Goal: Use online tool/utility: Utilize a website feature to perform a specific function

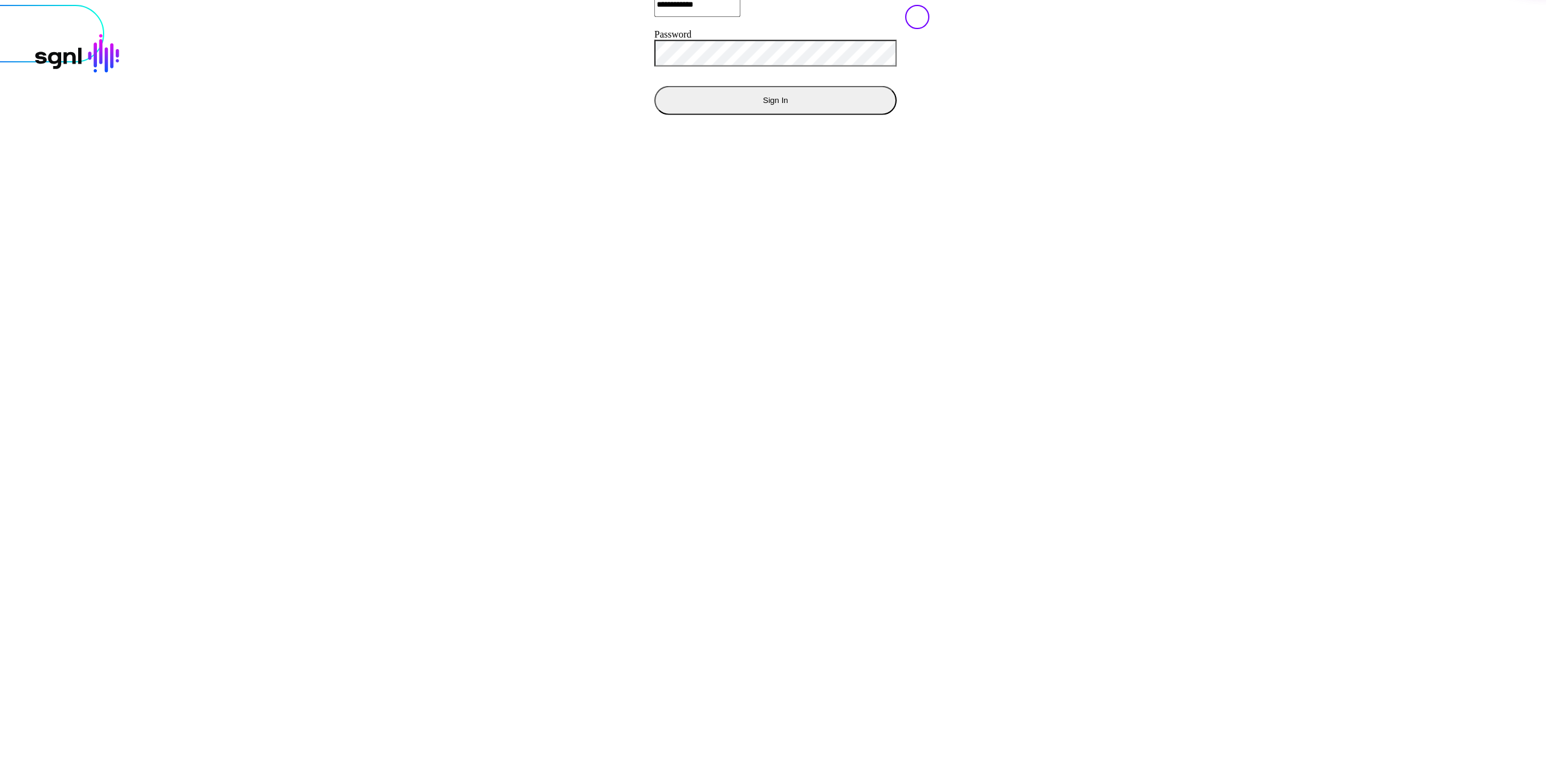
click at [654, 115] on button "Sign In" at bounding box center [775, 100] width 242 height 29
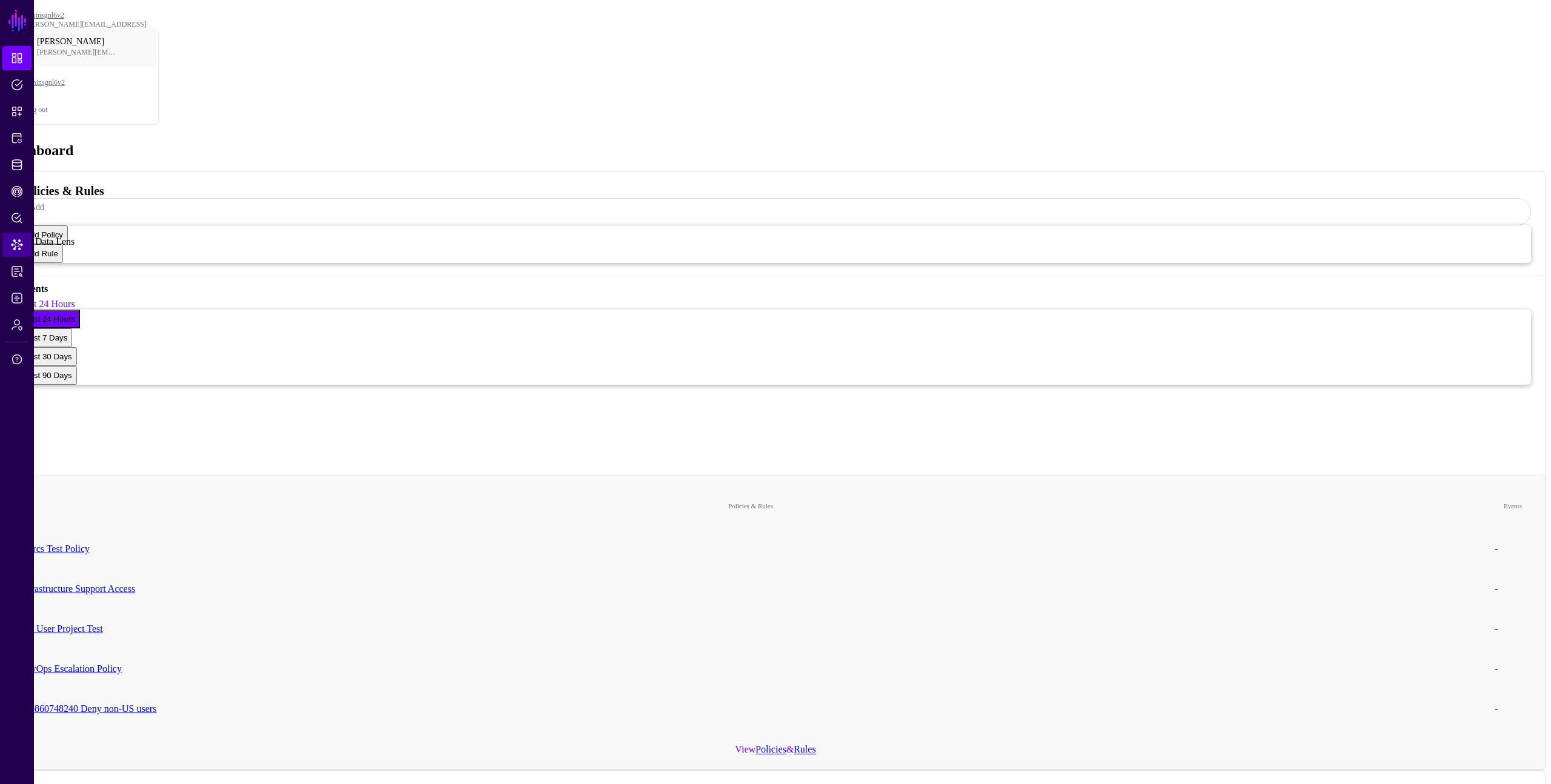
click at [14, 238] on span "Data Lens" at bounding box center [17, 244] width 12 height 12
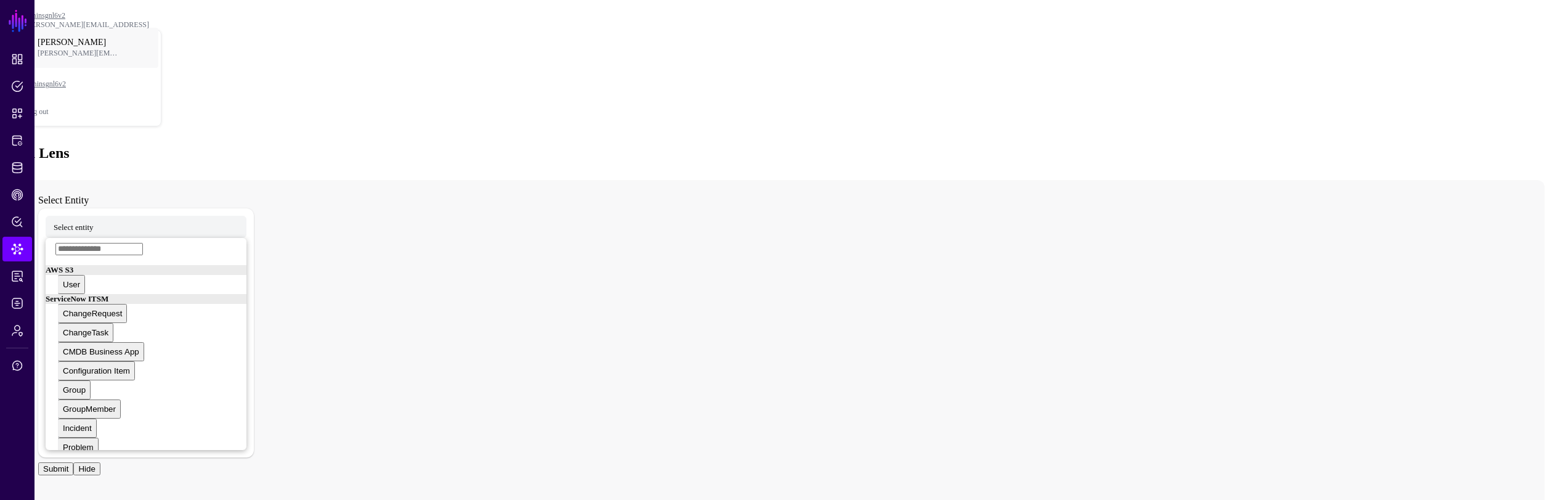
click at [135, 208] on div "Select entity AWS S3 User ServiceNow ITSM ChangeRequest ChangeTask CMDB Busines…" at bounding box center [146, 333] width 216 height 249
click at [94, 221] on span "Select entity" at bounding box center [74, 227] width 40 height 11
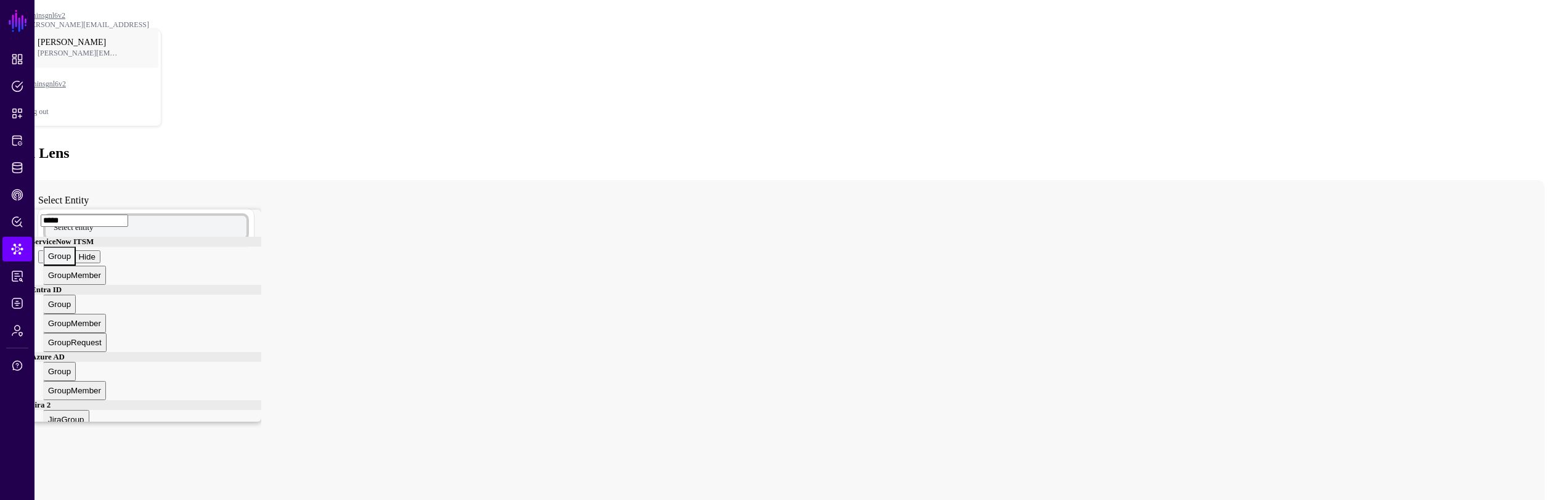
type input "*****"
click at [76, 247] on button "Group" at bounding box center [59, 256] width 33 height 19
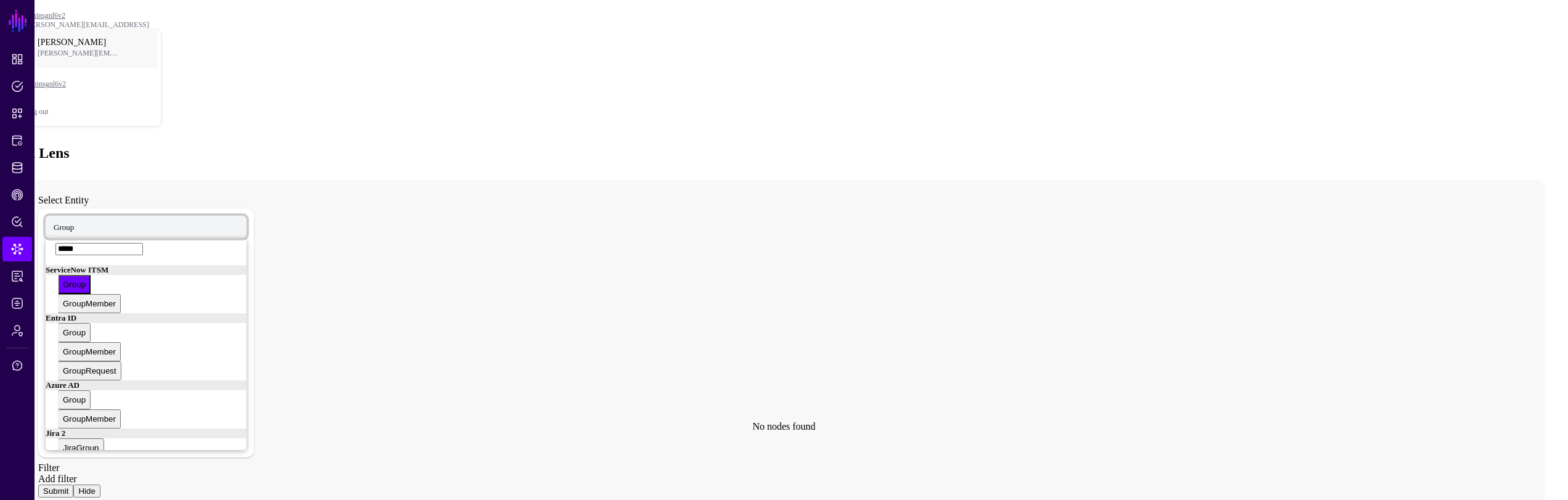
click at [74, 221] on span "Group" at bounding box center [64, 227] width 20 height 11
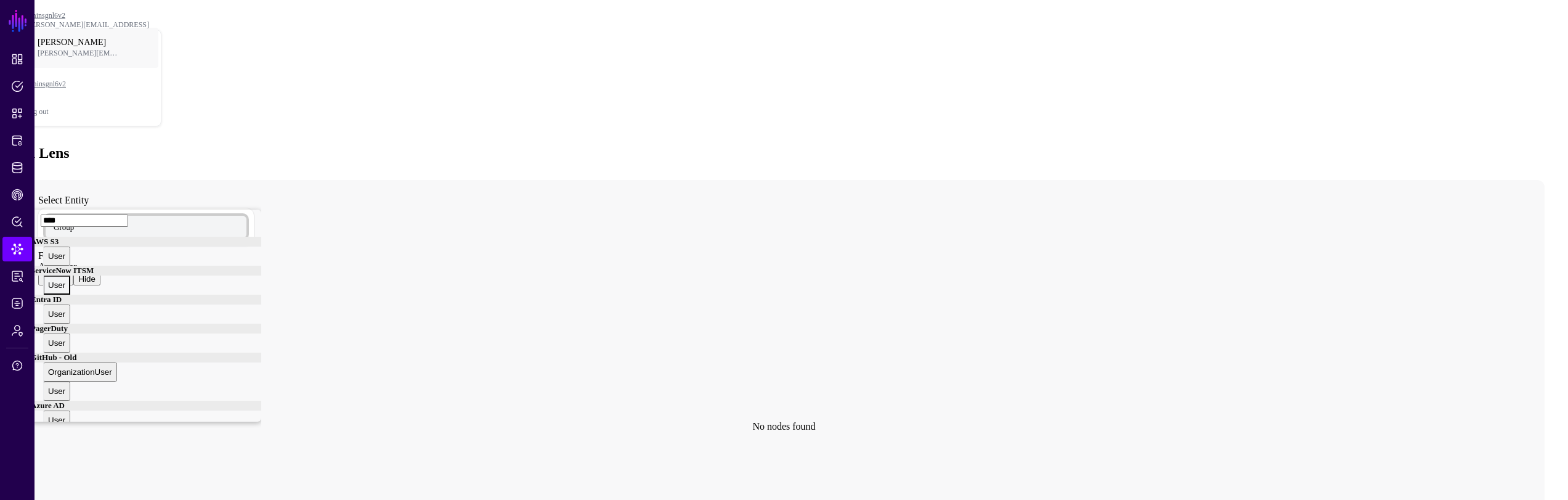
type input "****"
click at [65, 280] on div "User" at bounding box center [57, 285] width 17 height 9
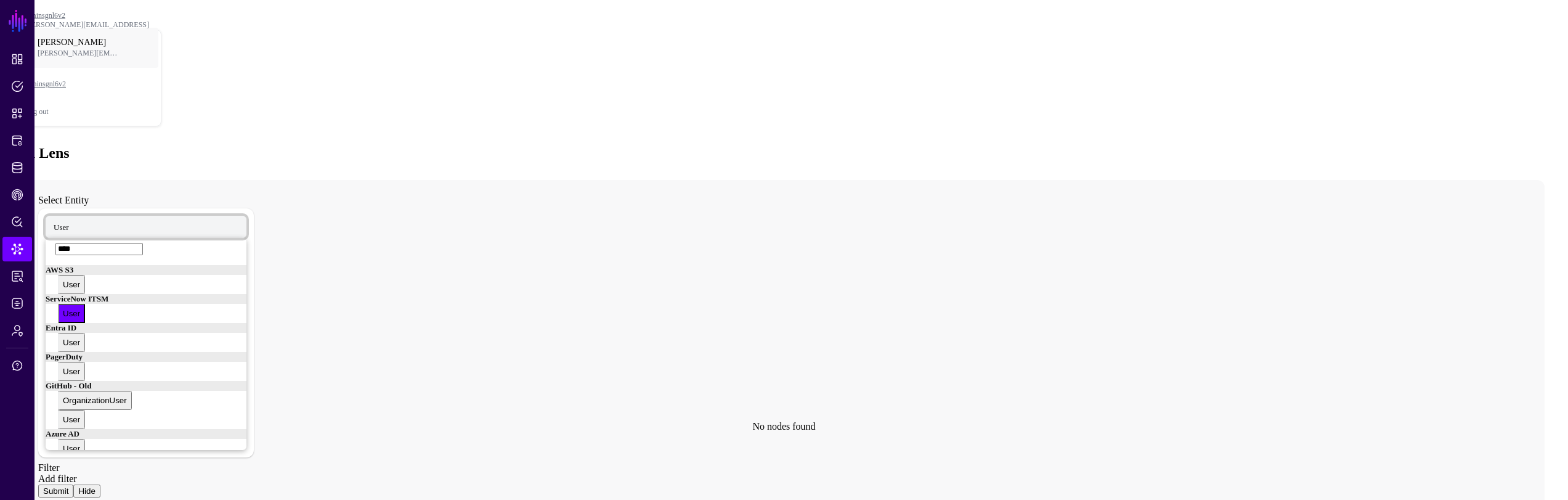
click at [69, 221] on span "User" at bounding box center [61, 227] width 15 height 11
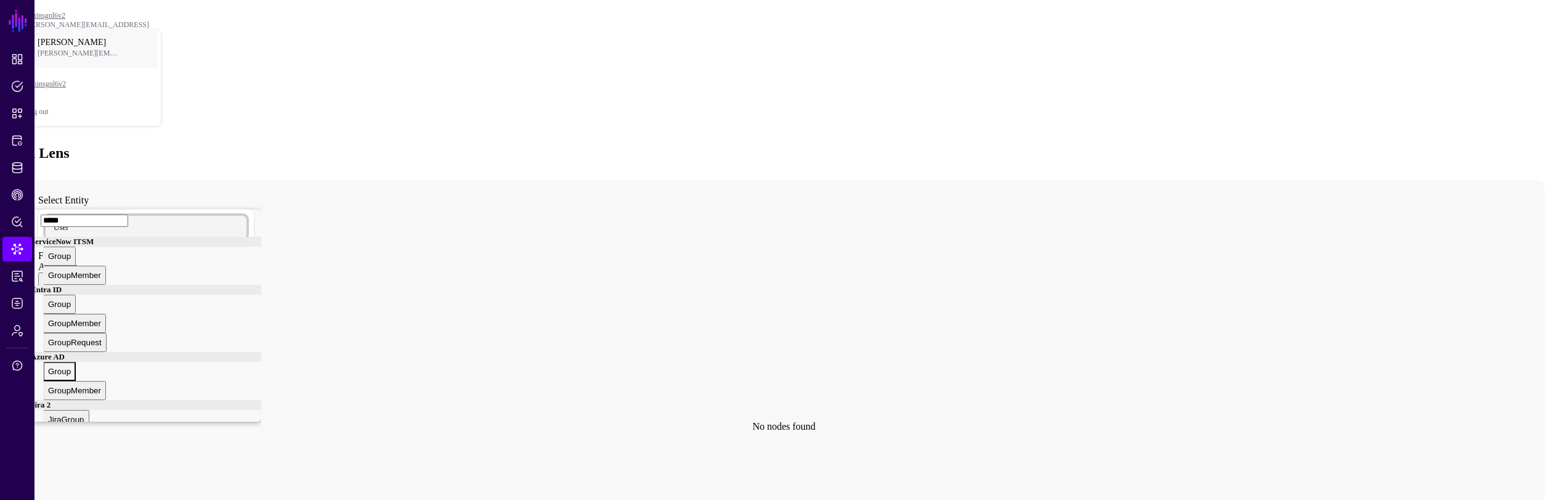
type input "*****"
click at [71, 370] on div "Group" at bounding box center [60, 372] width 23 height 9
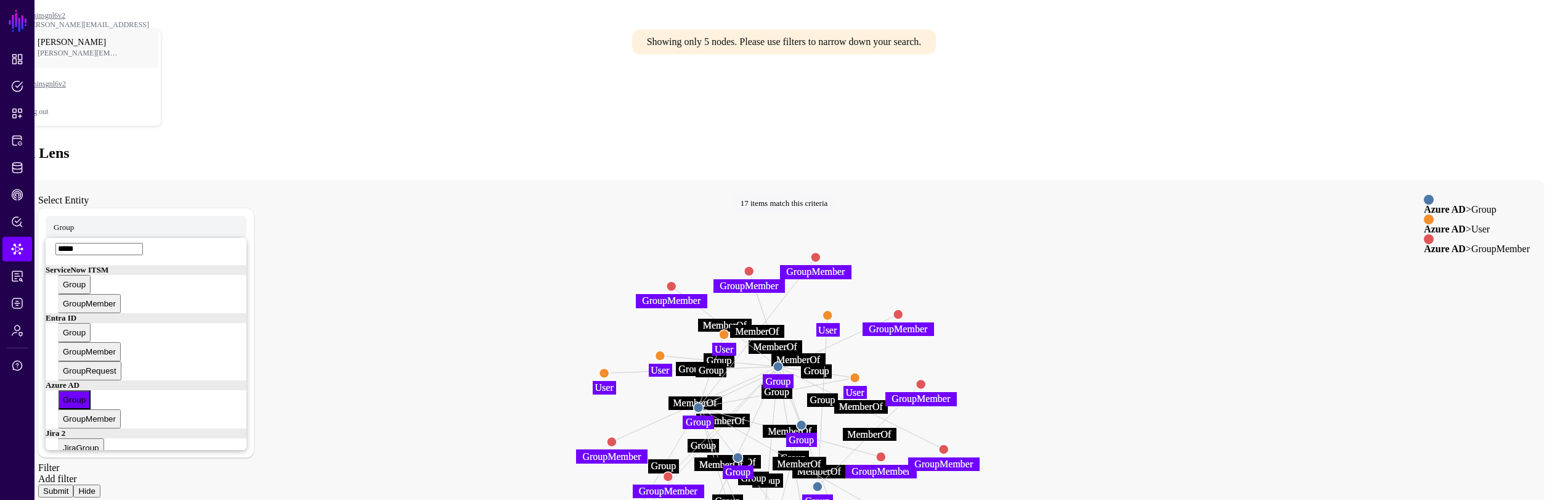
click at [729, 329] on circle at bounding box center [724, 334] width 10 height 10
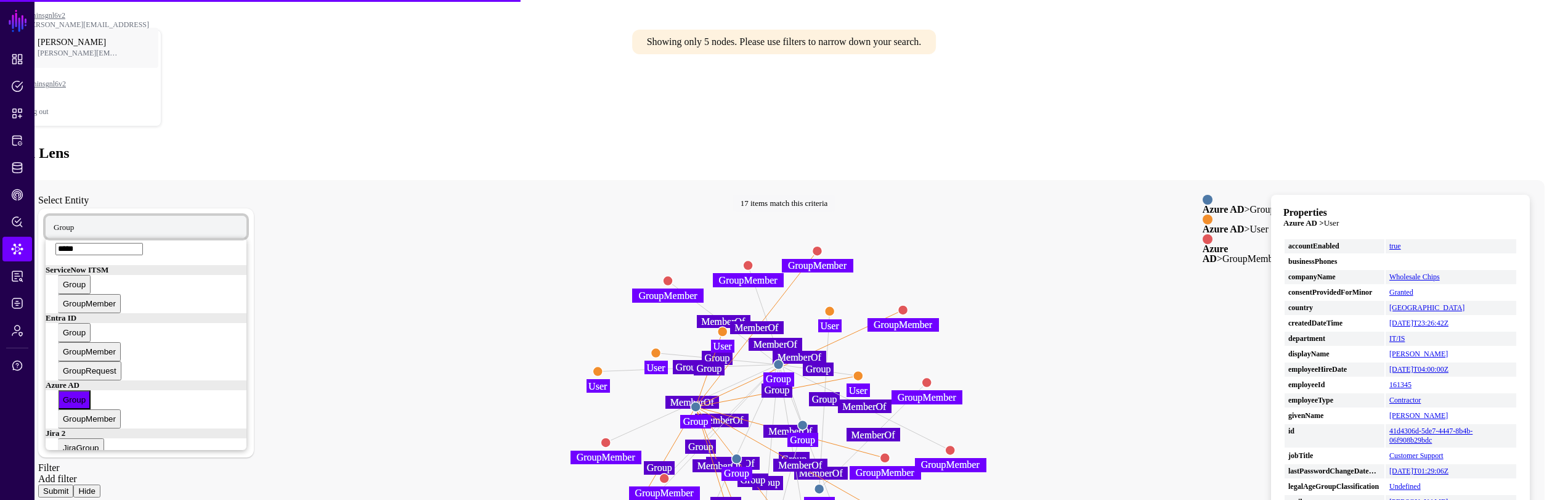
click at [74, 221] on span "Group" at bounding box center [64, 227] width 20 height 11
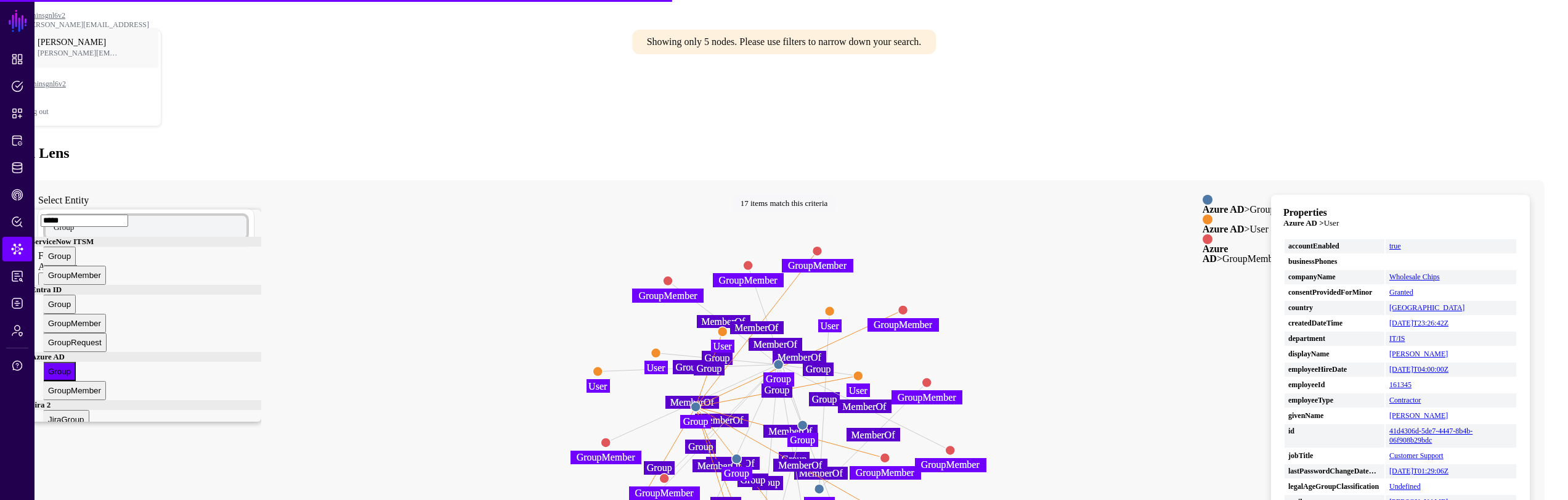
scroll to position [81, 0]
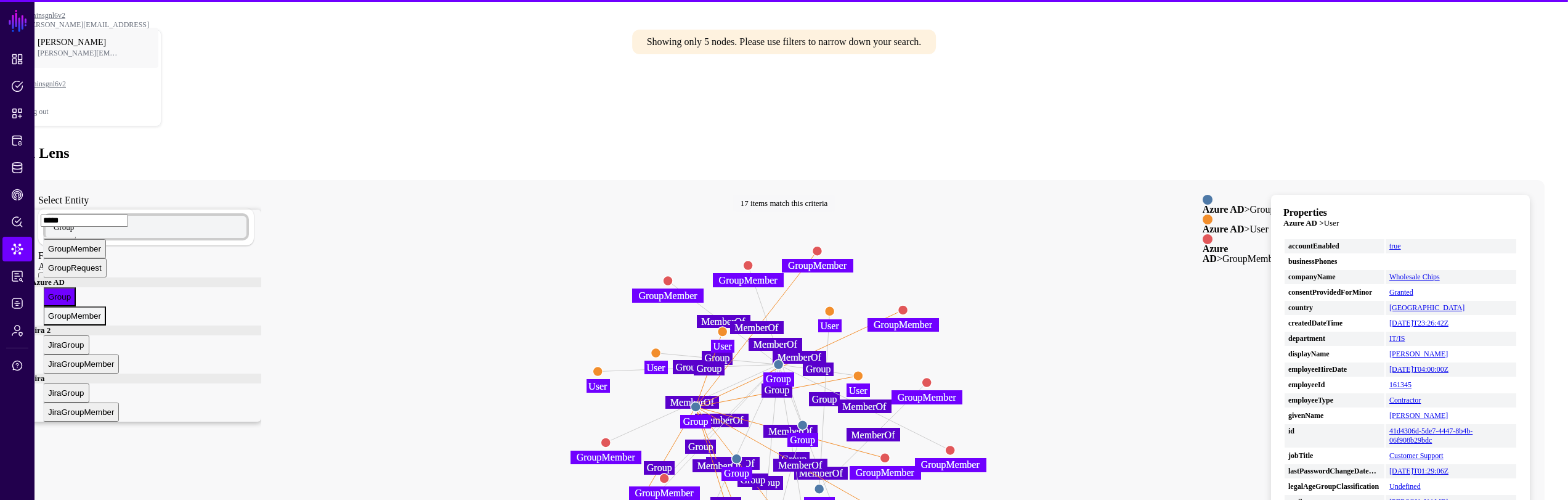
click at [101, 314] on div "GroupMember" at bounding box center [74, 316] width 53 height 9
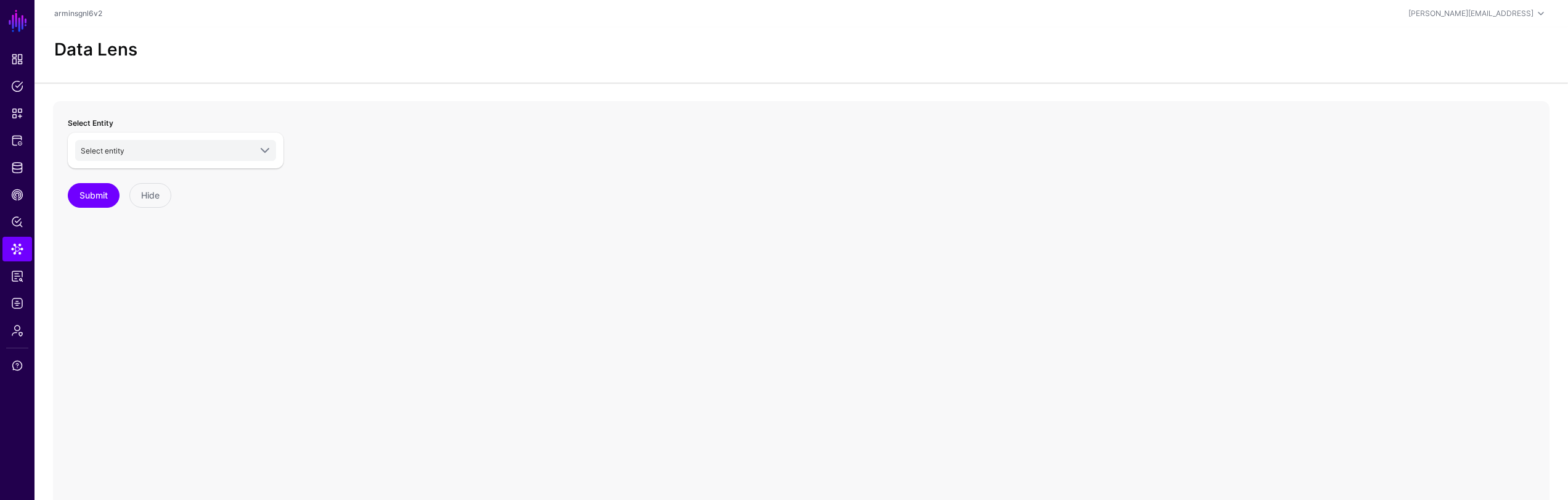
click at [174, 161] on div "Select entity AWS S3 User ServiceNow ITSM ChangeRequest ChangeTask CMDB Busines…" at bounding box center [175, 151] width 216 height 36
click at [173, 160] on link "Select entity" at bounding box center [176, 150] width 201 height 21
type input "*****"
click at [157, 280] on div "Group" at bounding box center [182, 275] width 169 height 11
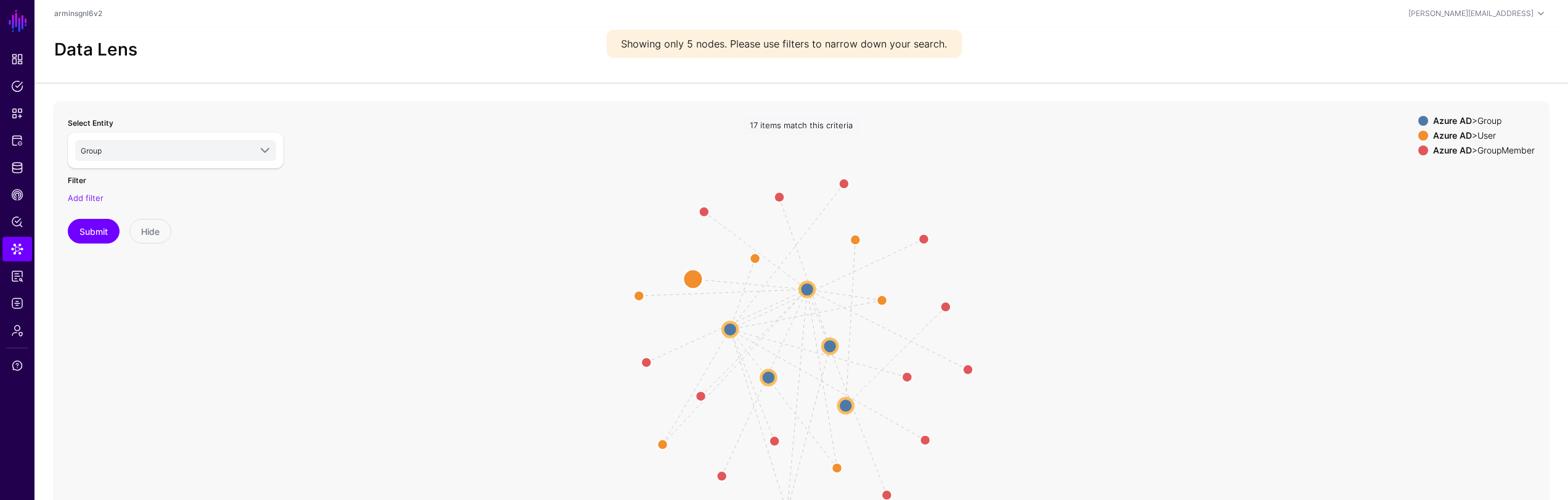
click at [695, 276] on circle at bounding box center [693, 279] width 20 height 20
click at [696, 276] on circle at bounding box center [692, 276] width 20 height 20
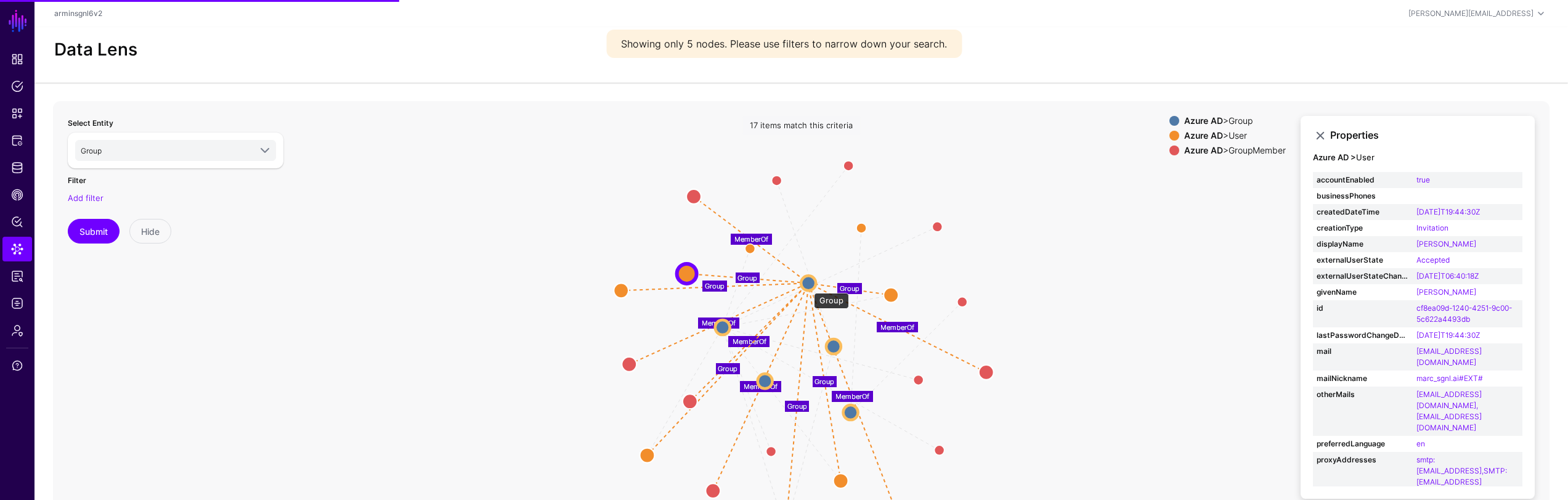
click at [807, 286] on circle at bounding box center [807, 283] width 15 height 15
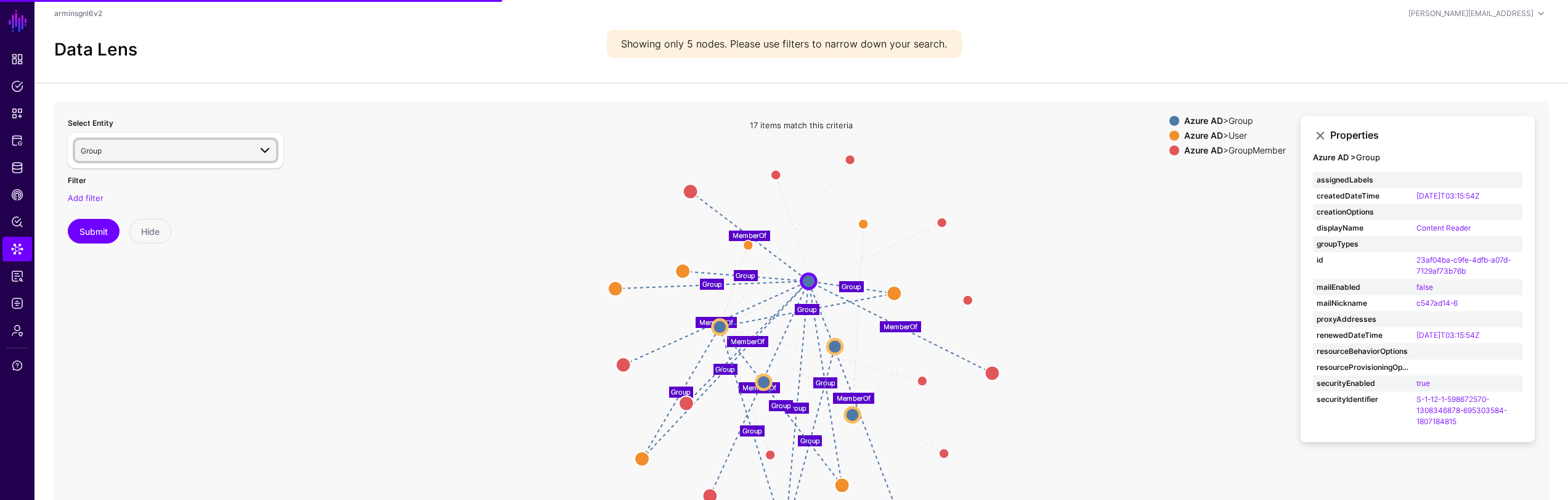
click at [229, 157] on link "Group" at bounding box center [176, 150] width 201 height 21
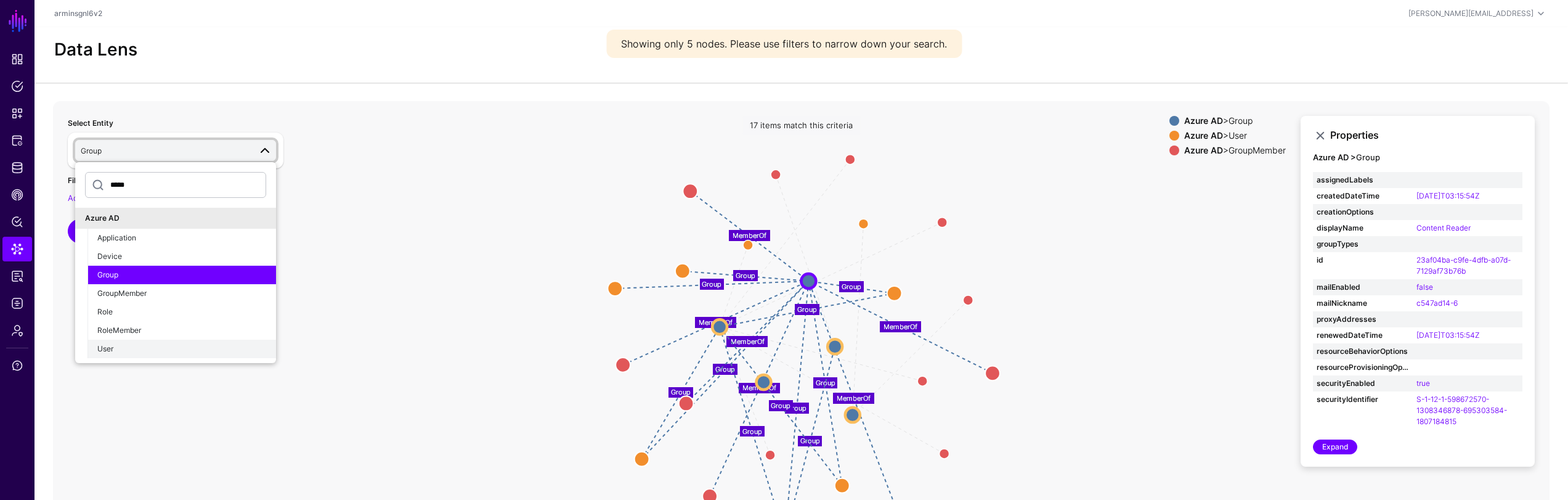
click at [176, 356] on button "User" at bounding box center [182, 349] width 189 height 18
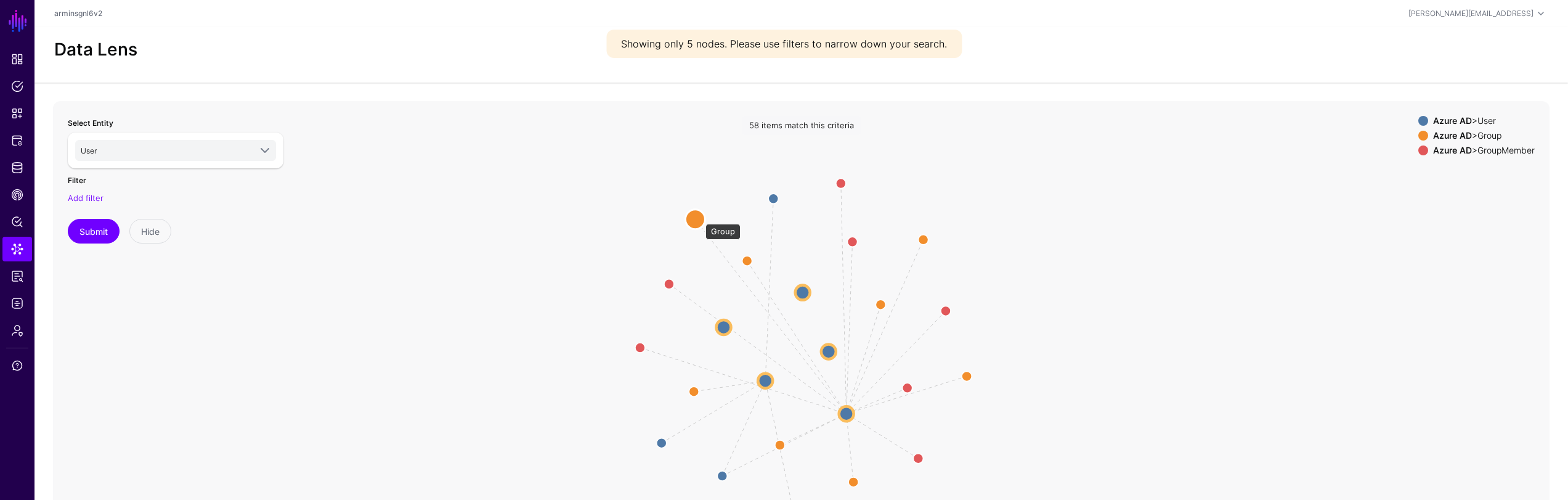
click at [699, 217] on circle at bounding box center [695, 219] width 20 height 20
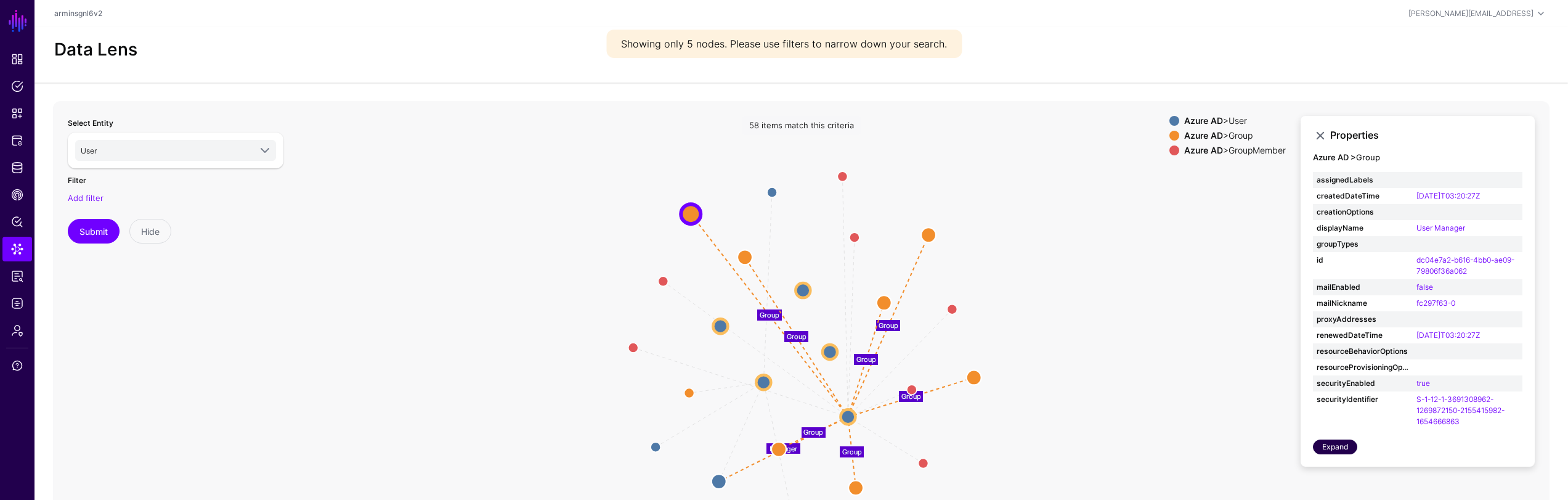
click at [1347, 445] on link "Expand" at bounding box center [1335, 446] width 45 height 15
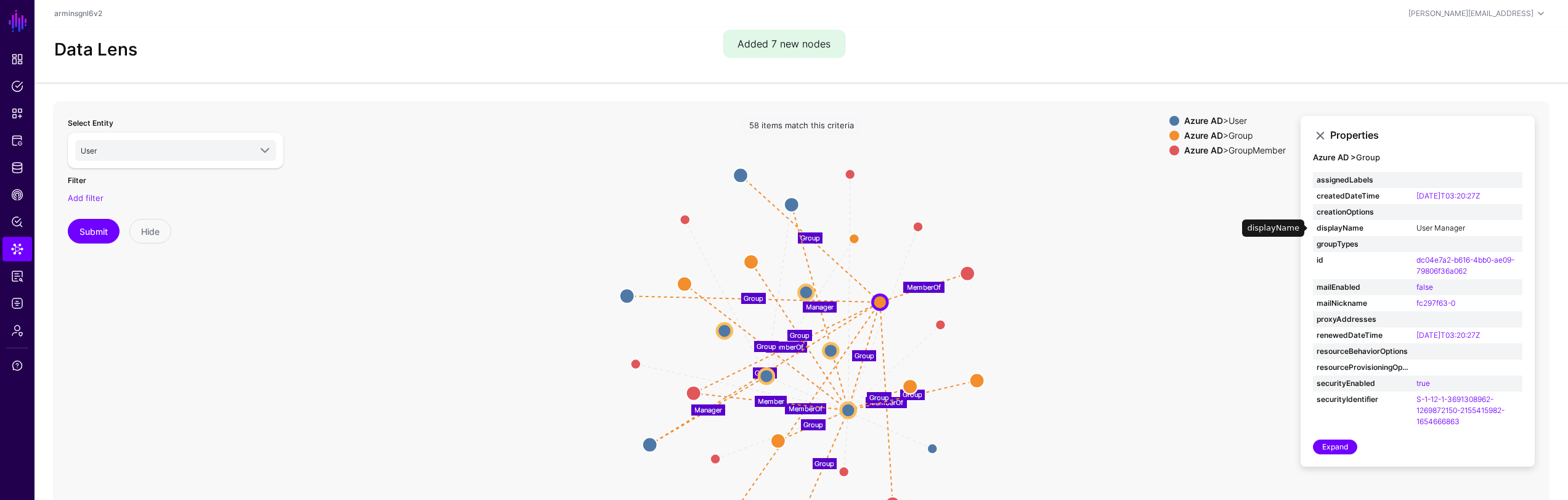
click at [1448, 229] on link "User Manager" at bounding box center [1440, 228] width 48 height 9
click at [1439, 227] on link "User Manager" at bounding box center [1440, 228] width 48 height 9
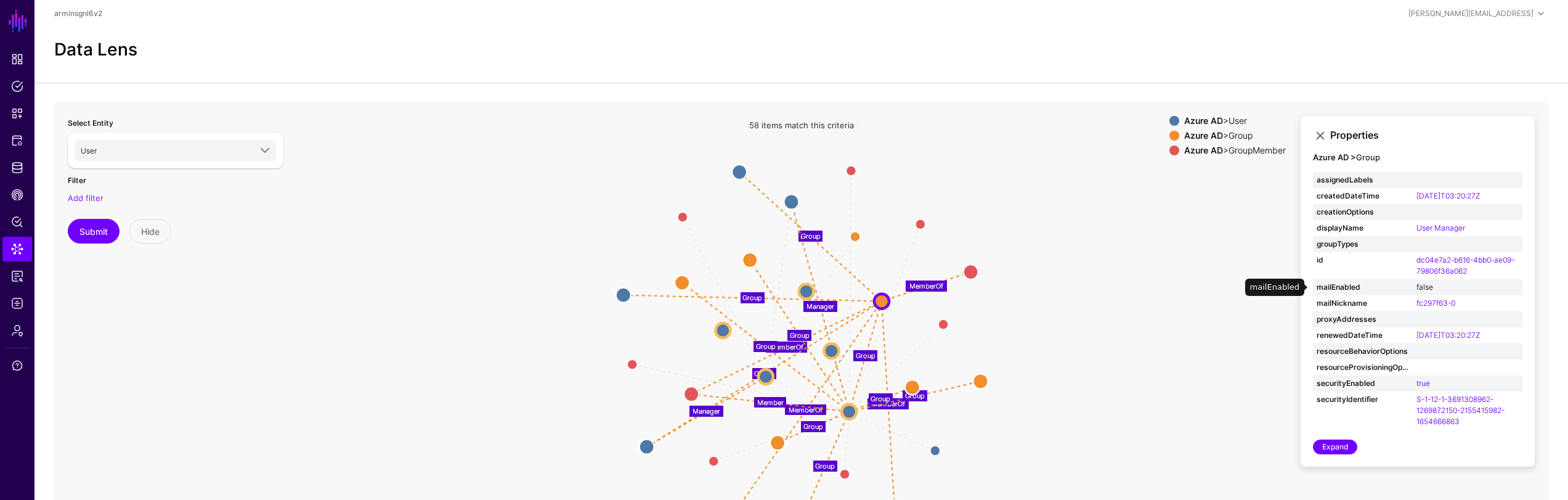
click at [1424, 286] on link "false" at bounding box center [1424, 287] width 17 height 9
click at [1447, 331] on link "2024-11-13T03:20:27Z" at bounding box center [1448, 335] width 64 height 9
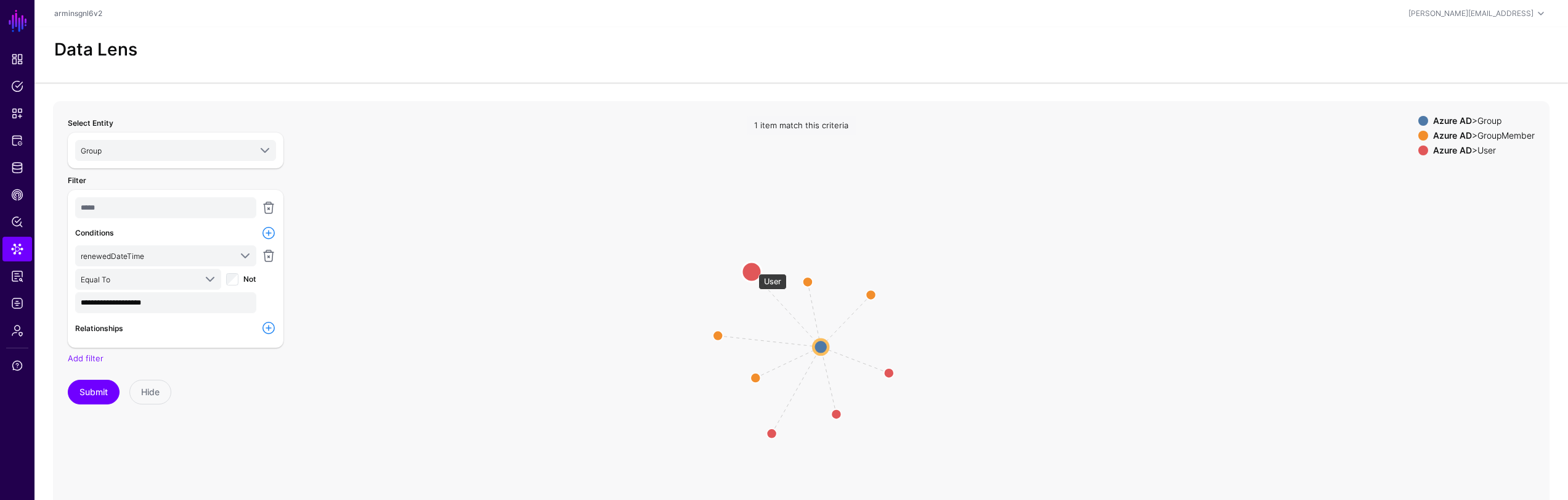
click at [752, 267] on circle at bounding box center [751, 271] width 20 height 20
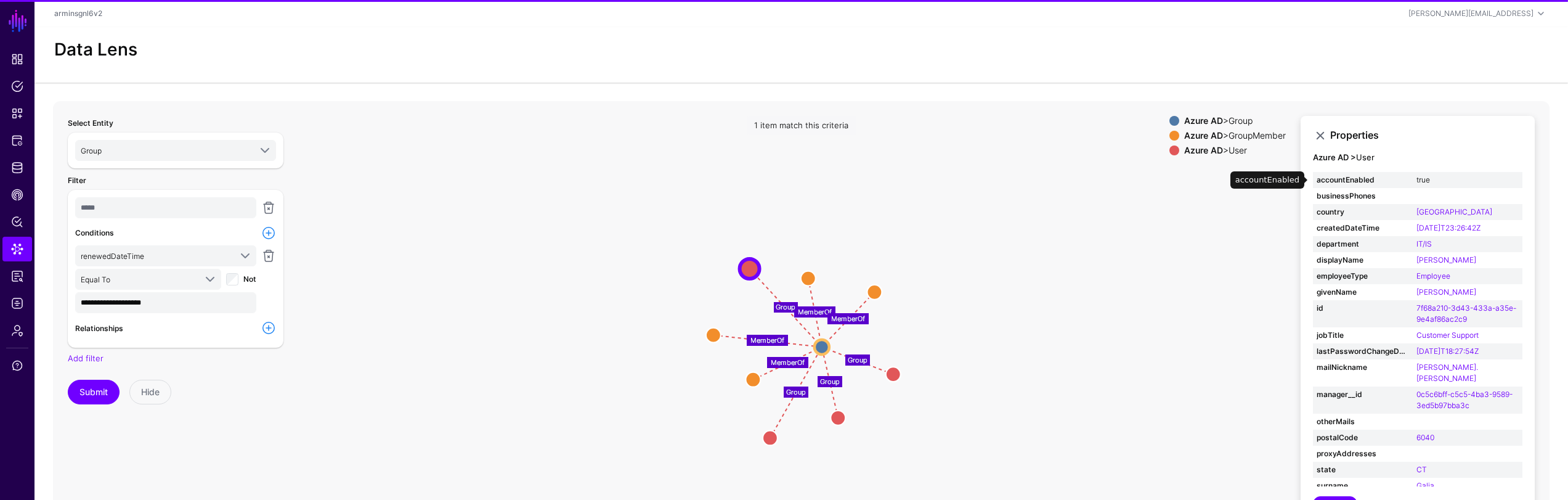
click at [1428, 181] on link "true" at bounding box center [1423, 180] width 14 height 9
type input "****"
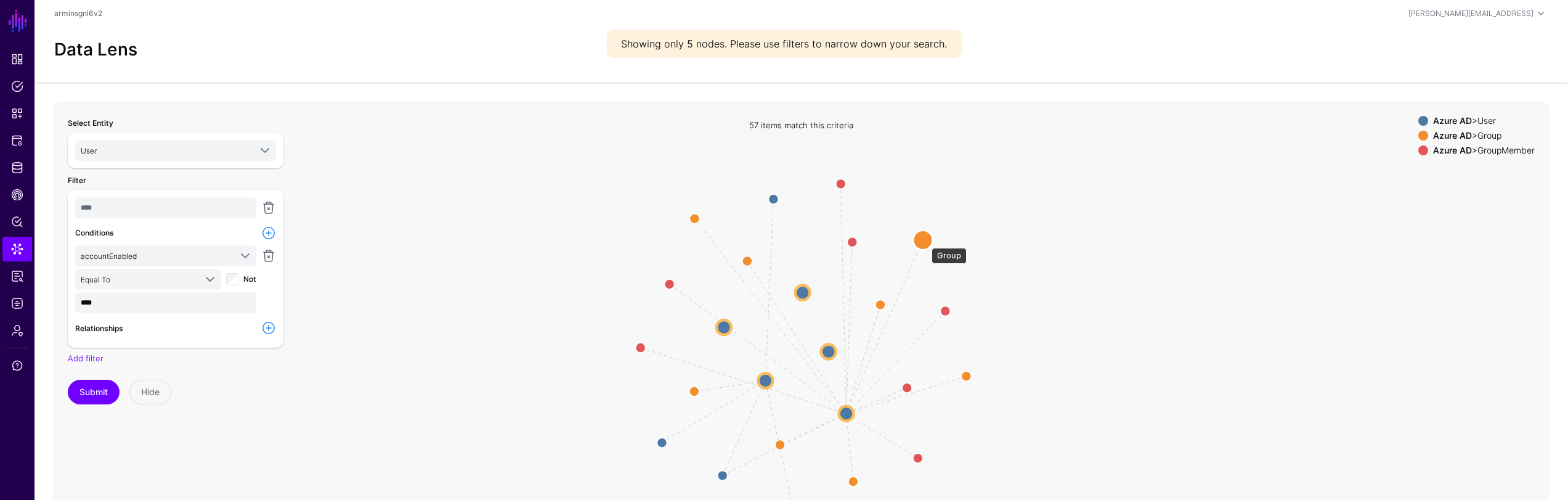
click at [926, 242] on circle at bounding box center [923, 240] width 20 height 20
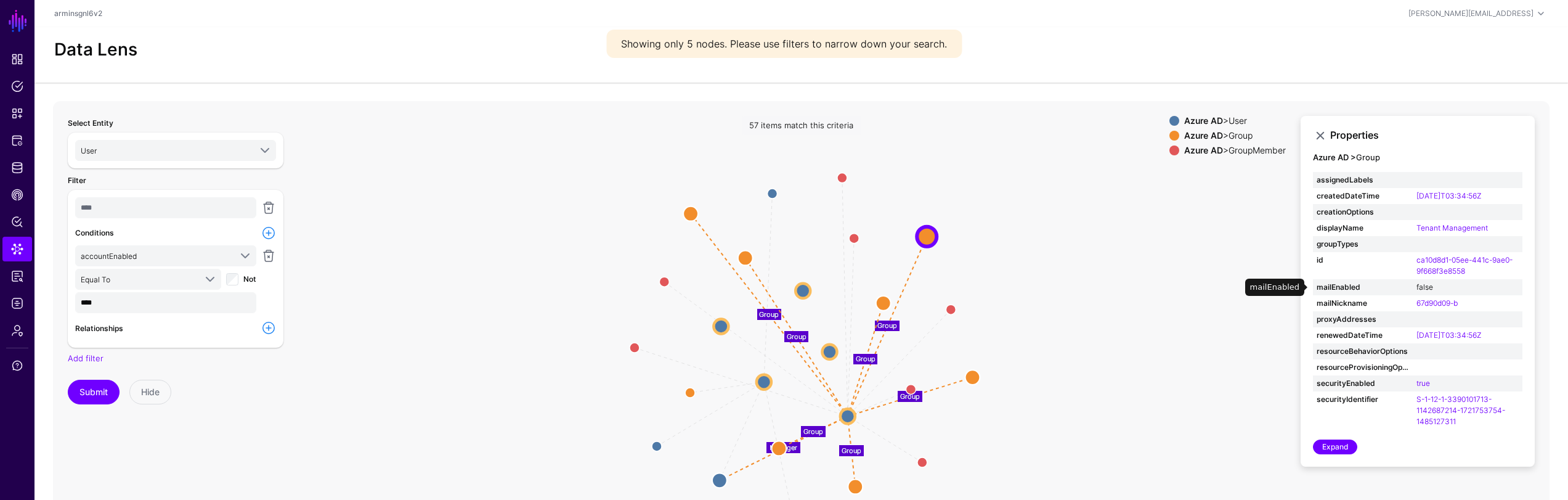
click at [1419, 288] on link "false" at bounding box center [1424, 287] width 17 height 9
type input "*****"
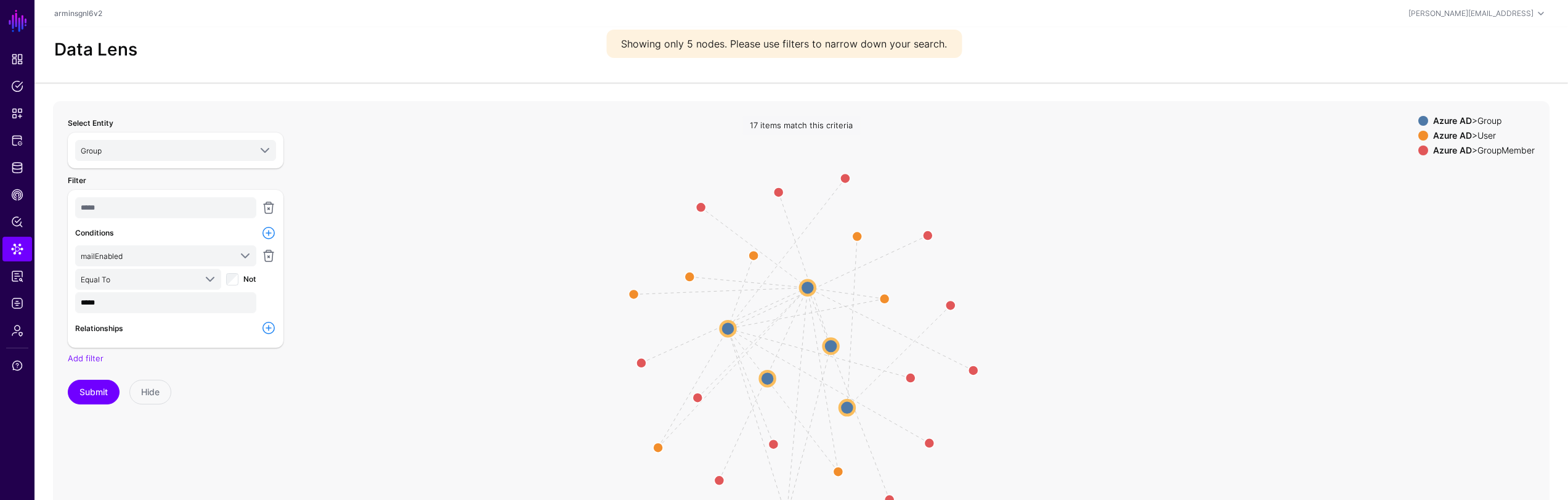
click at [266, 330] on link at bounding box center [268, 327] width 15 height 15
click at [226, 347] on span "Select relationship" at bounding box center [155, 351] width 150 height 14
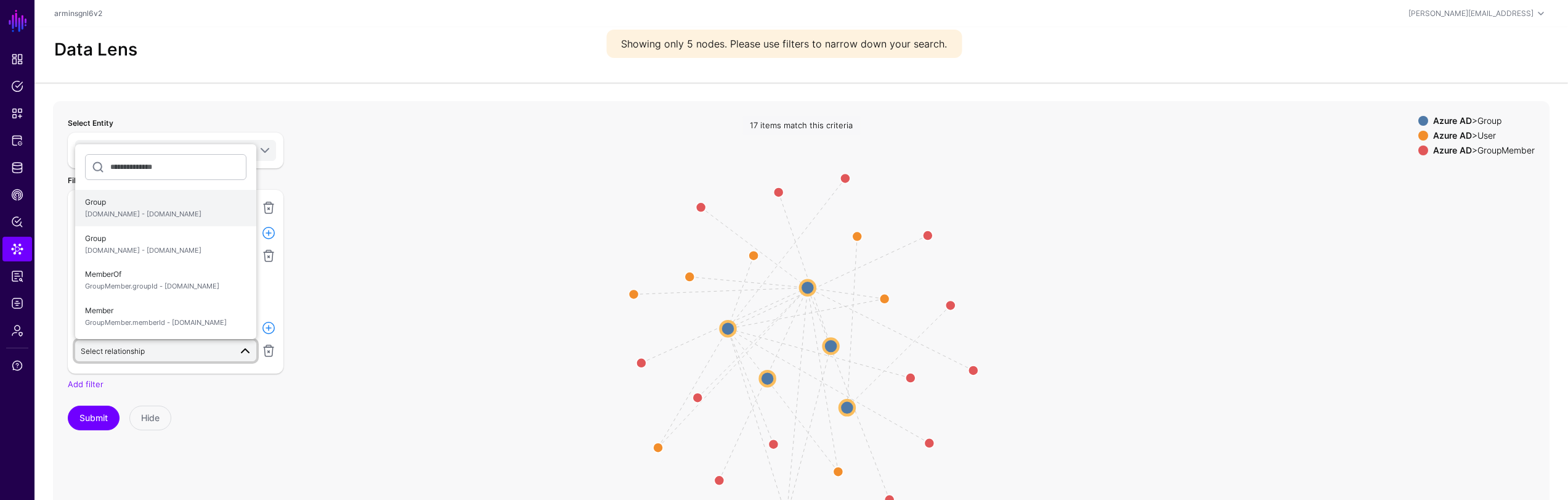
click at [203, 220] on span "Group User.id - Group.id" at bounding box center [166, 208] width 161 height 29
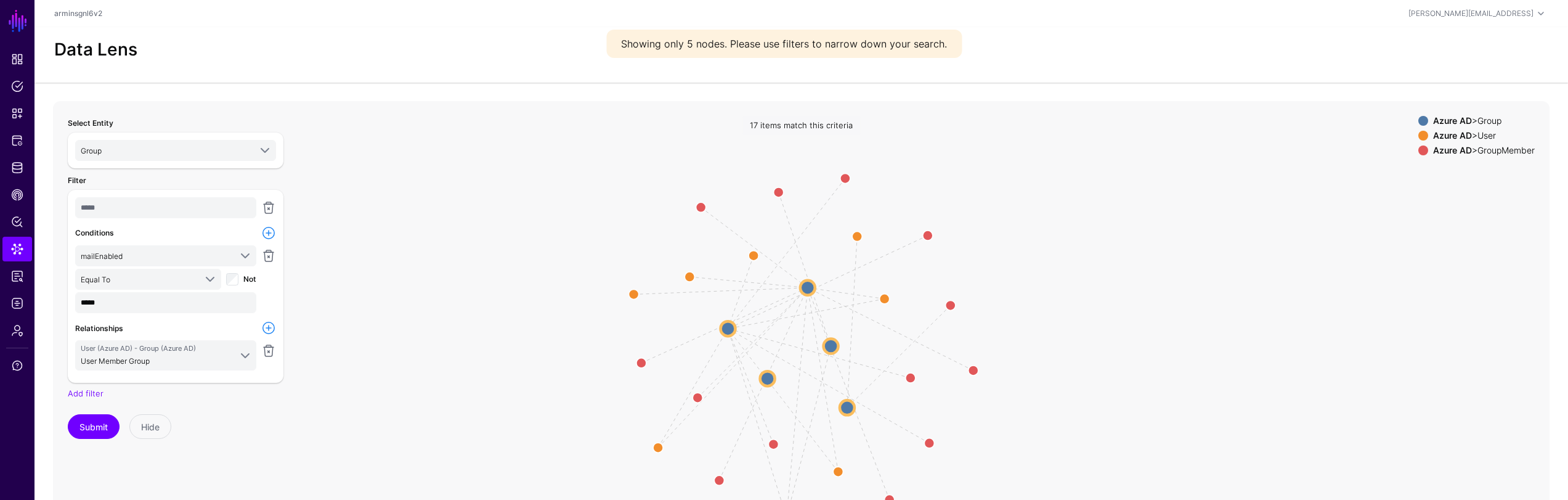
click at [267, 331] on link at bounding box center [268, 327] width 15 height 15
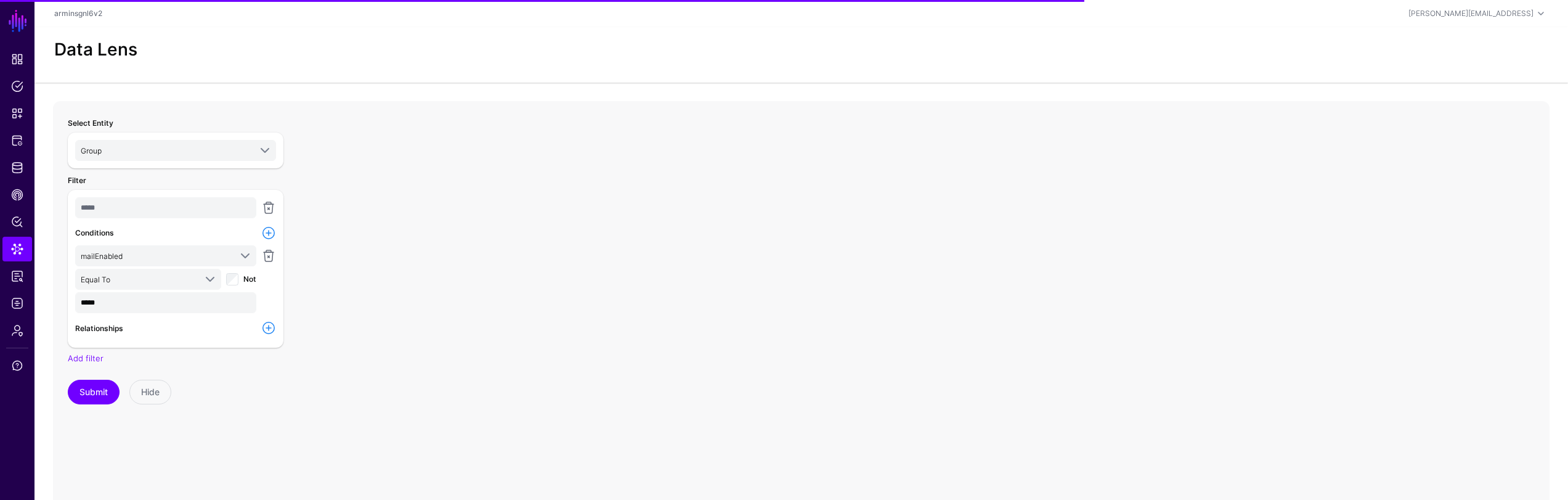
click at [273, 329] on link at bounding box center [268, 327] width 15 height 15
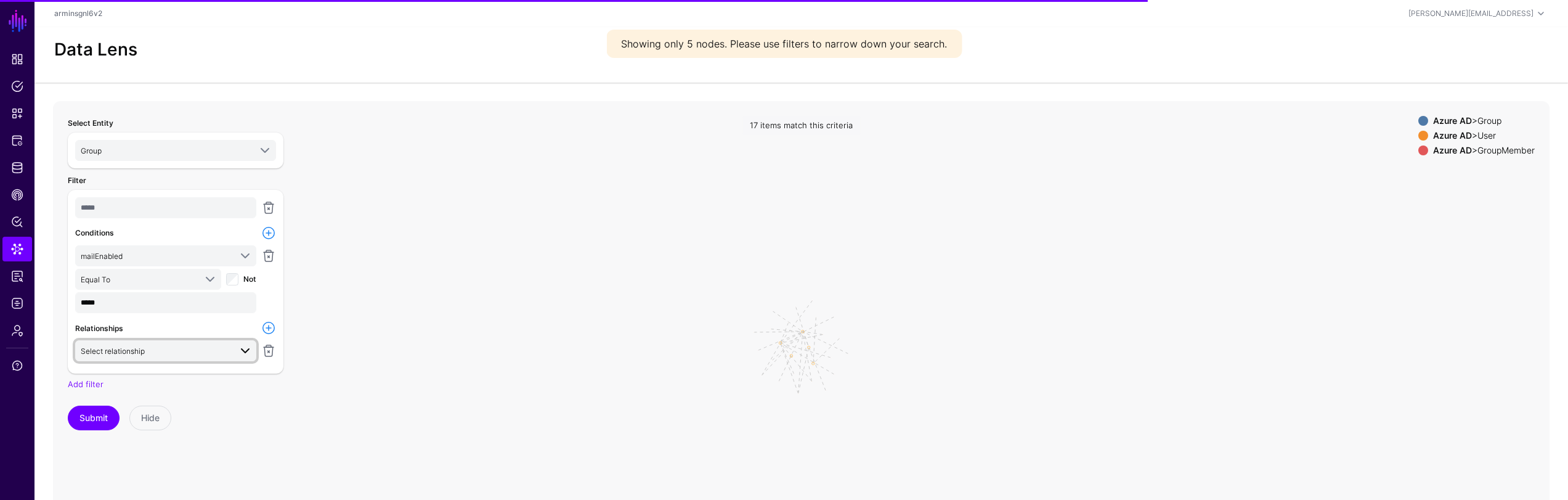
click at [206, 352] on span "Select relationship" at bounding box center [155, 351] width 150 height 14
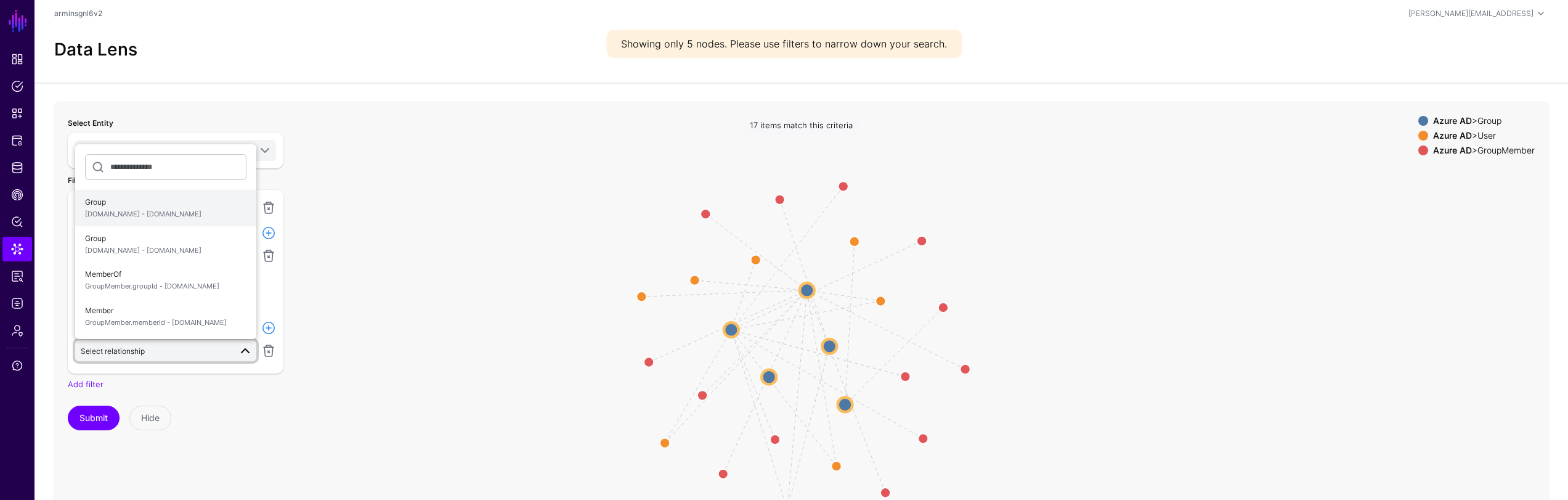
click at [183, 204] on span "Group [DOMAIN_NAME] - [DOMAIN_NAME]" at bounding box center [166, 208] width 161 height 29
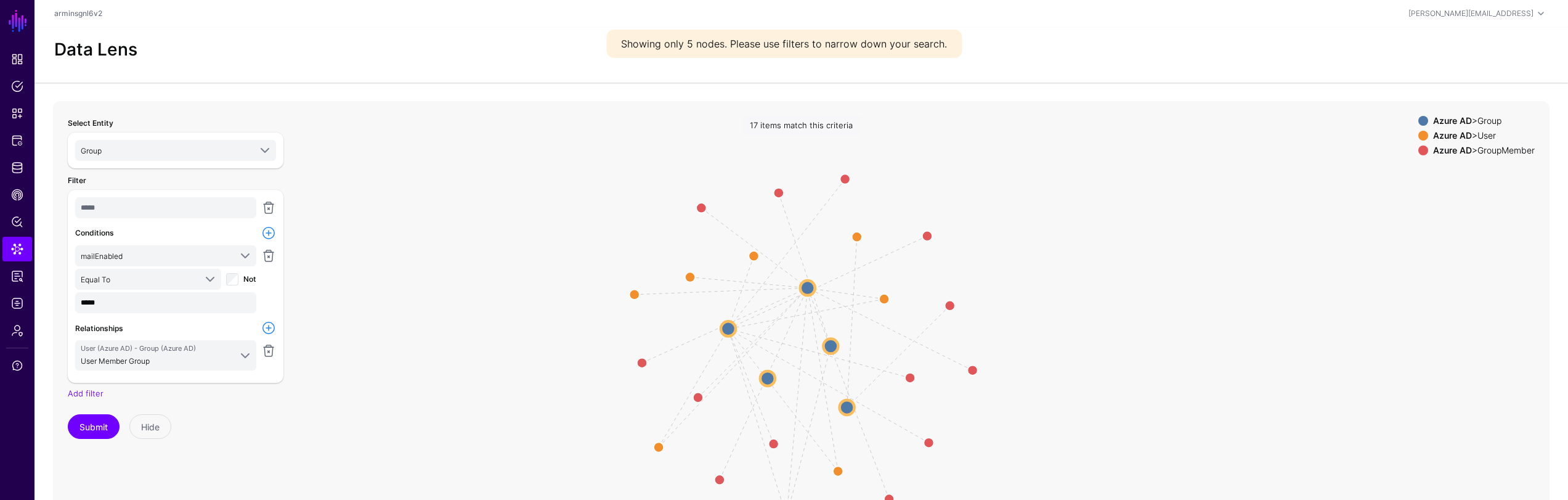
click at [262, 329] on link at bounding box center [268, 327] width 15 height 15
click at [210, 388] on span "Select relationship" at bounding box center [155, 386] width 150 height 14
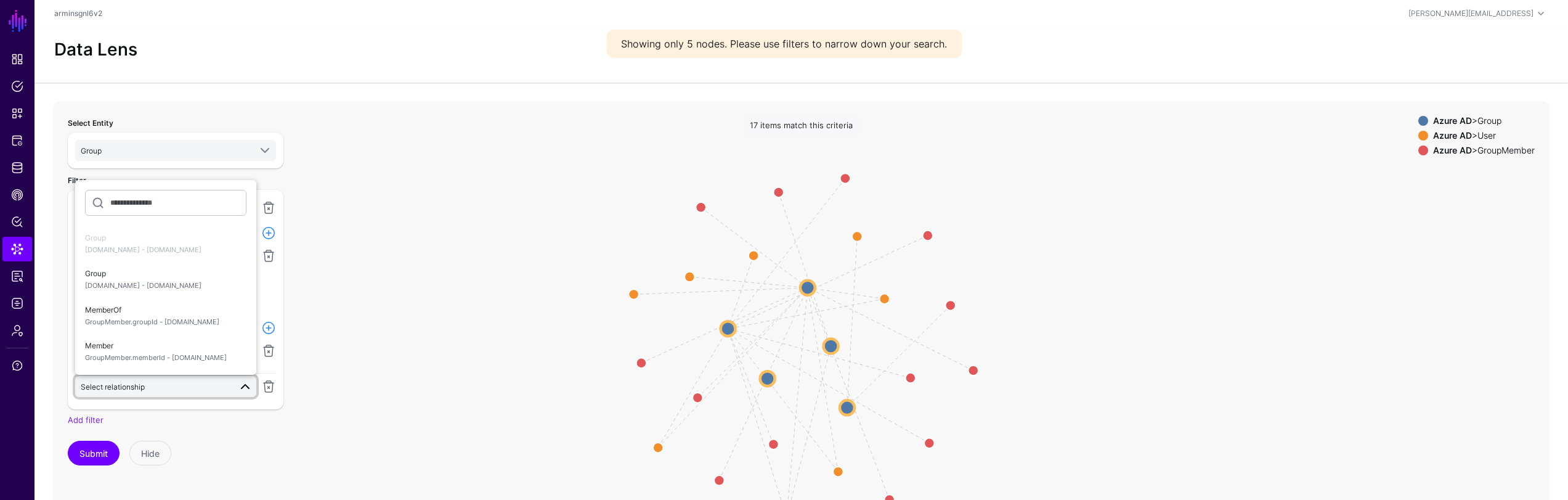
click at [199, 250] on li "Group [DOMAIN_NAME] - [DOMAIN_NAME]" at bounding box center [166, 243] width 181 height 36
click at [192, 274] on span "Group [DOMAIN_NAME] - [DOMAIN_NAME]" at bounding box center [166, 280] width 161 height 29
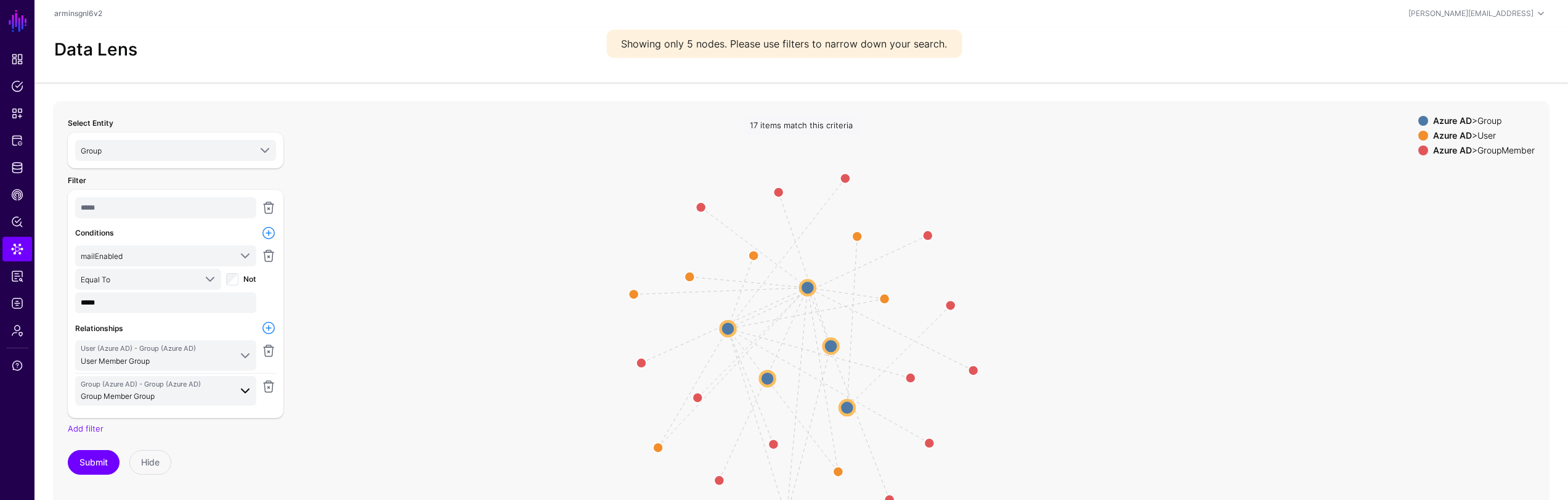
drag, startPoint x: 267, startPoint y: 327, endPoint x: 243, endPoint y: 382, distance: 60.0
click at [267, 328] on link at bounding box center [268, 327] width 15 height 15
click at [215, 417] on span "Select relationship" at bounding box center [155, 422] width 150 height 14
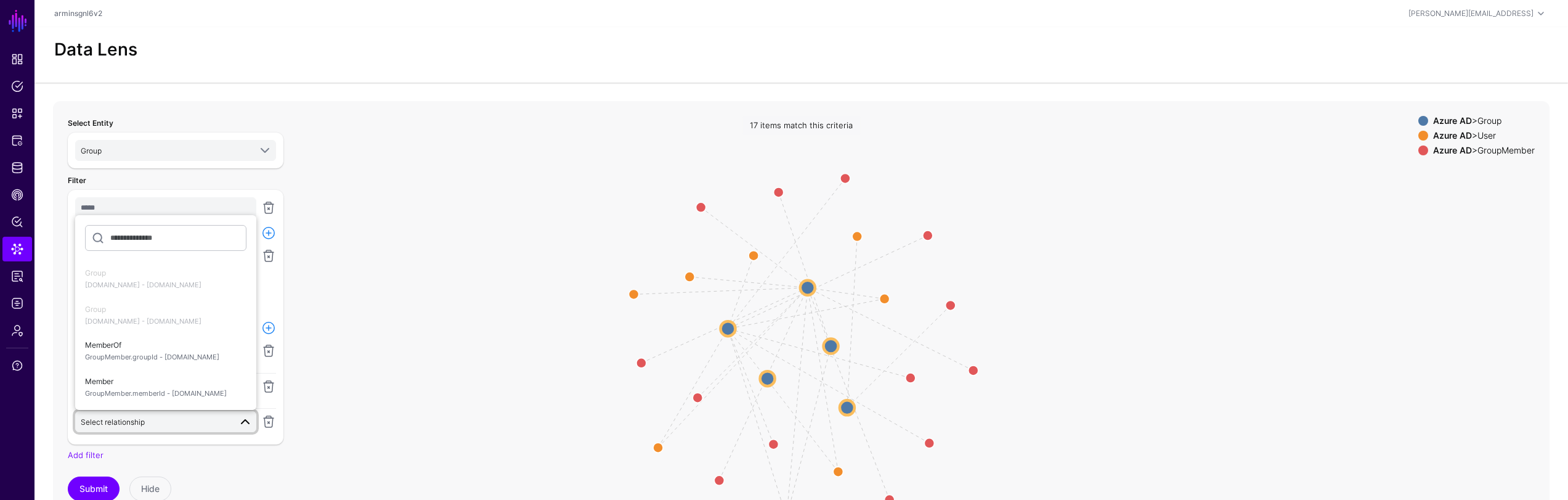
drag, startPoint x: 1134, startPoint y: 41, endPoint x: 743, endPoint y: 338, distance: 491.0
click at [1134, 42] on div "Data Lens" at bounding box center [801, 49] width 1504 height 21
